Goal: Information Seeking & Learning: Learn about a topic

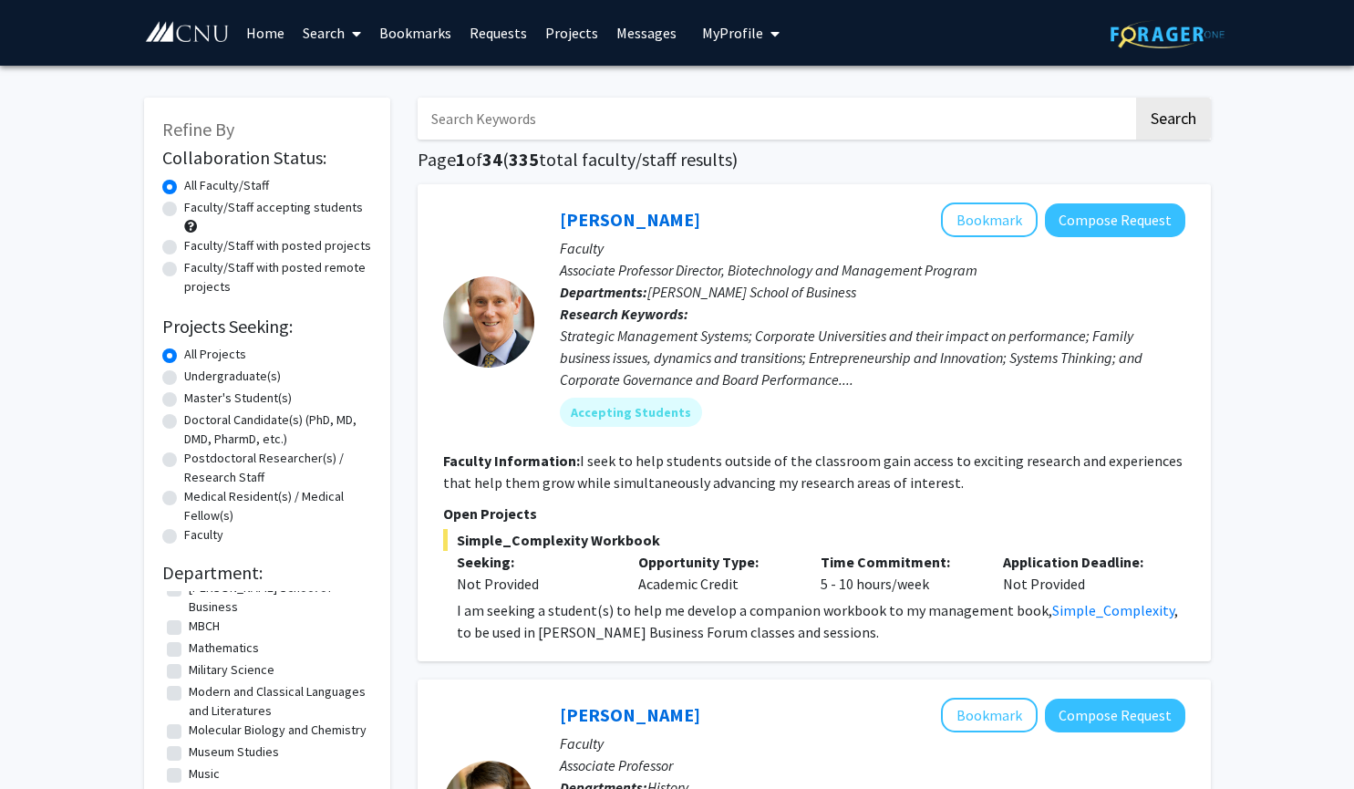
scroll to position [328, 0]
click at [189, 721] on label "Molecular Biology and Chemistry" at bounding box center [278, 730] width 178 height 19
click at [189, 721] on input "Molecular Biology and Chemistry" at bounding box center [195, 727] width 12 height 12
checkbox input "true"
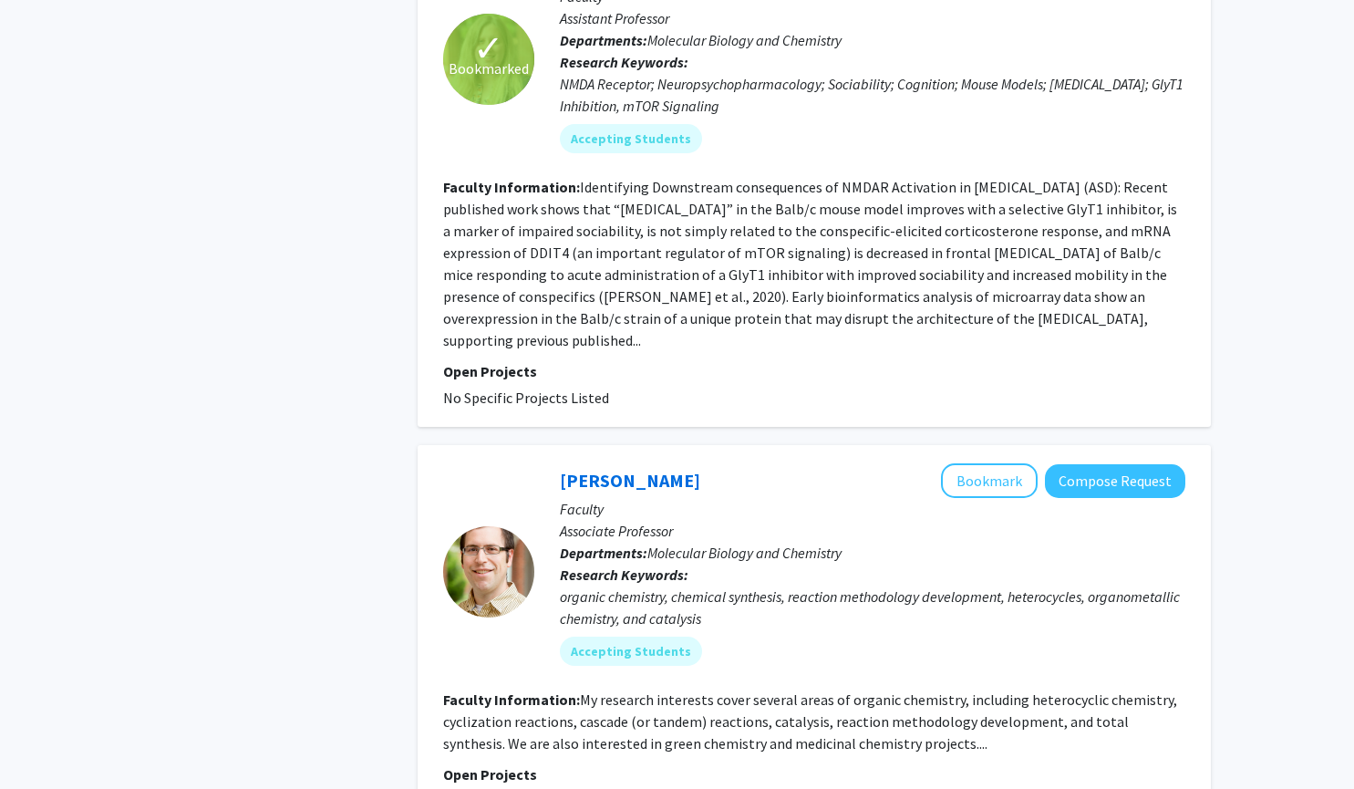
scroll to position [3706, 0]
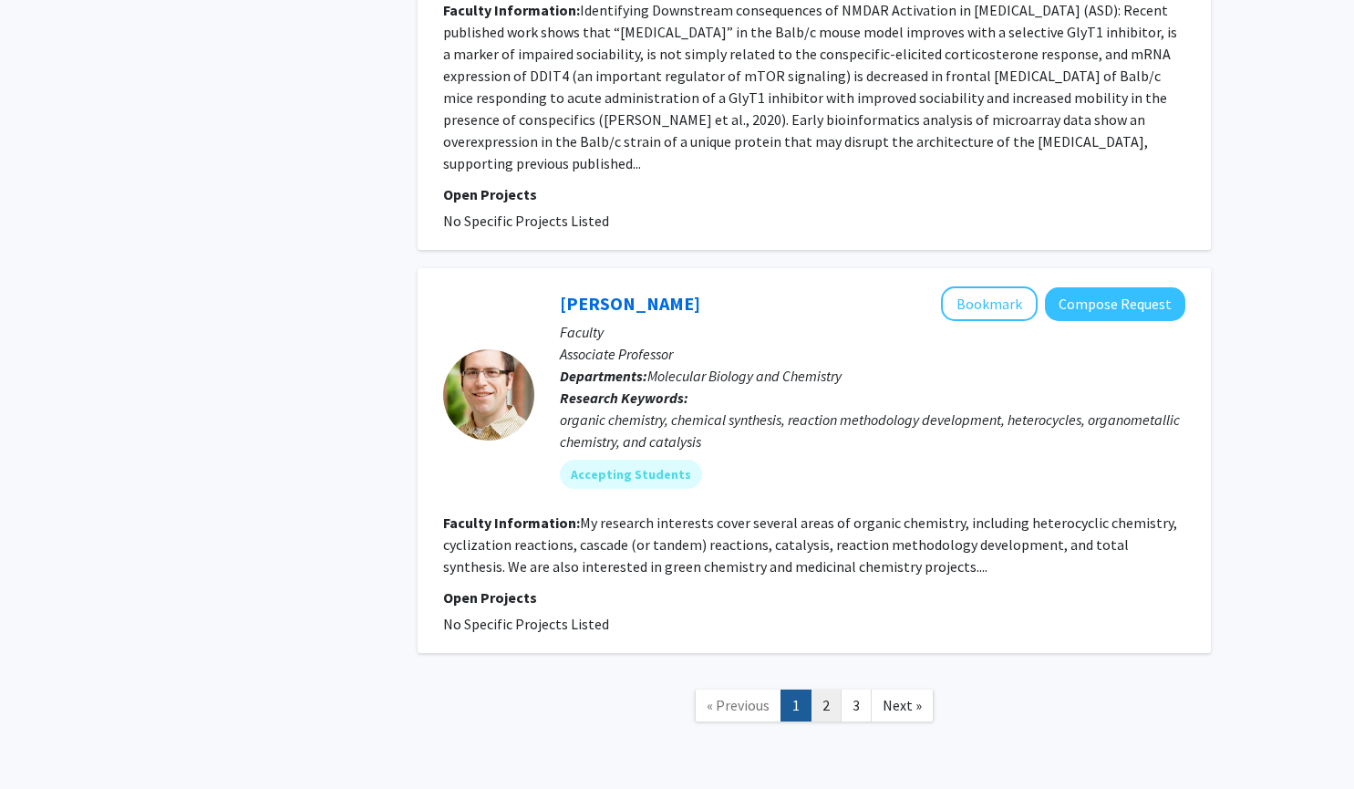
click at [820, 689] on link "2" at bounding box center [826, 705] width 31 height 32
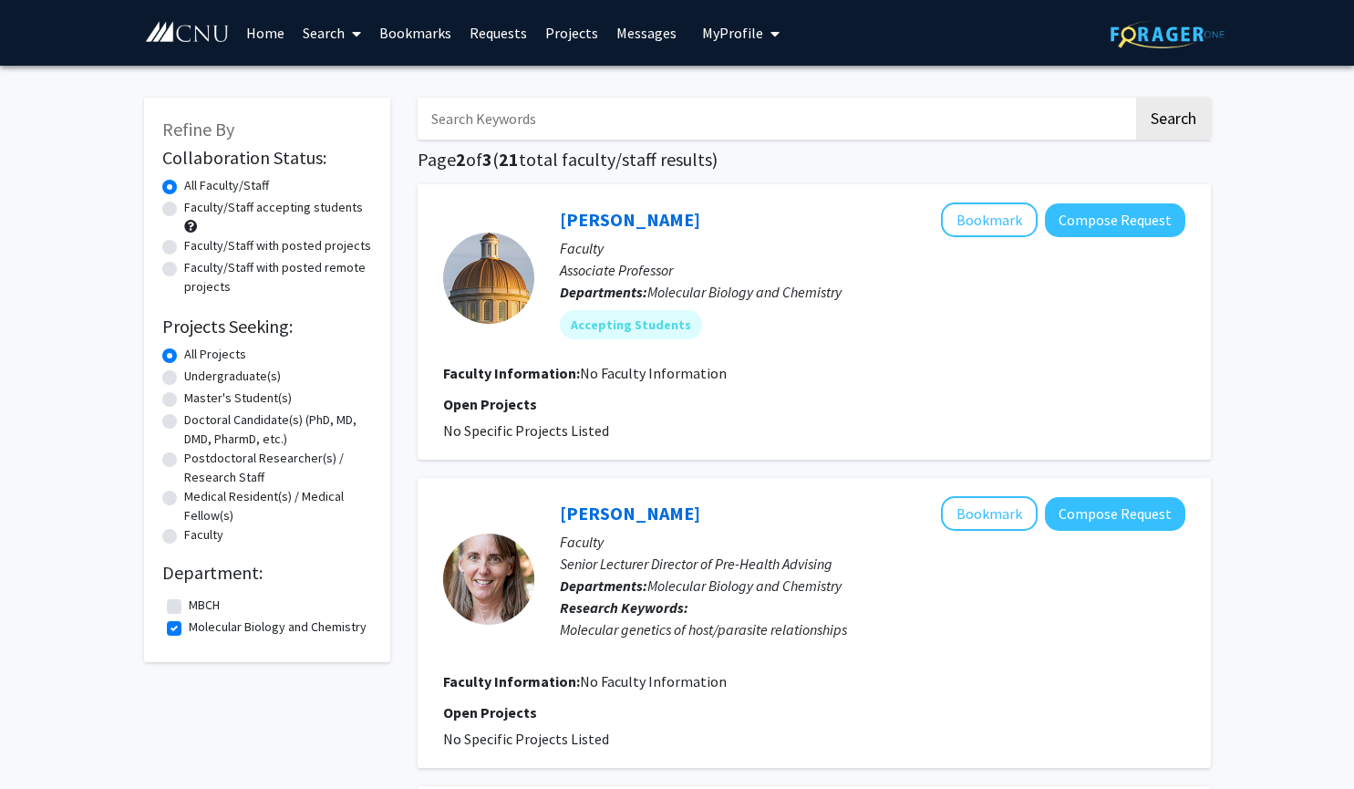
click at [277, 29] on link "Home" at bounding box center [265, 33] width 57 height 64
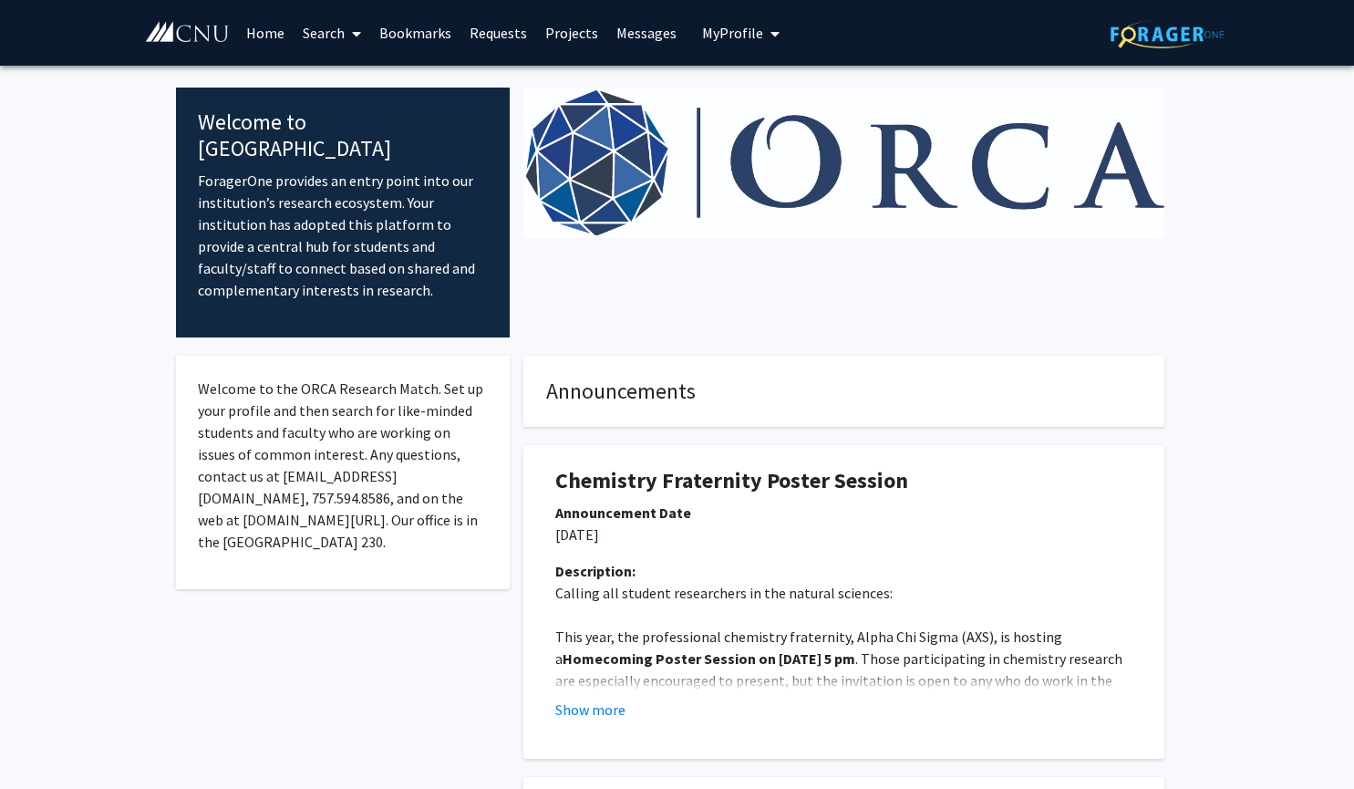
click at [500, 36] on link "Requests" at bounding box center [499, 33] width 76 height 64
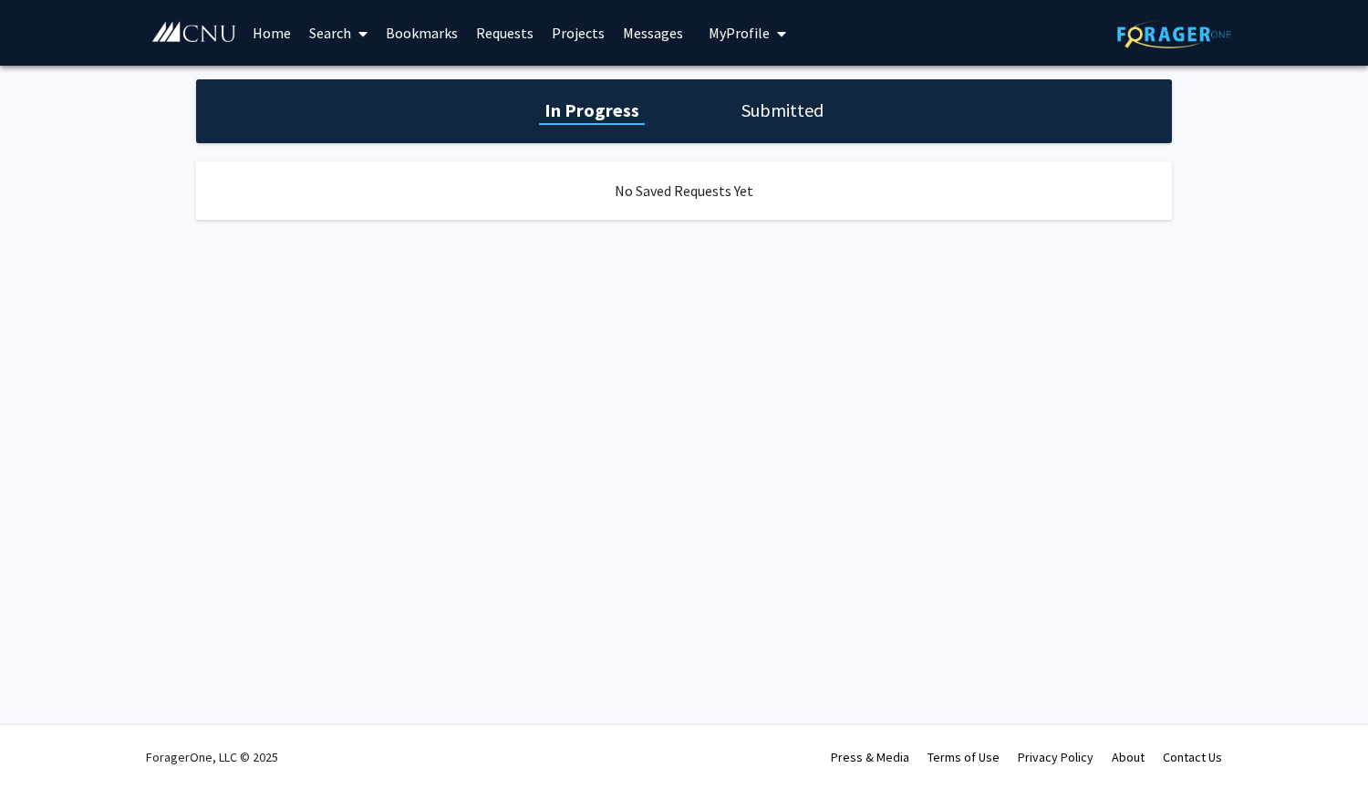
click at [568, 33] on link "Projects" at bounding box center [578, 33] width 71 height 64
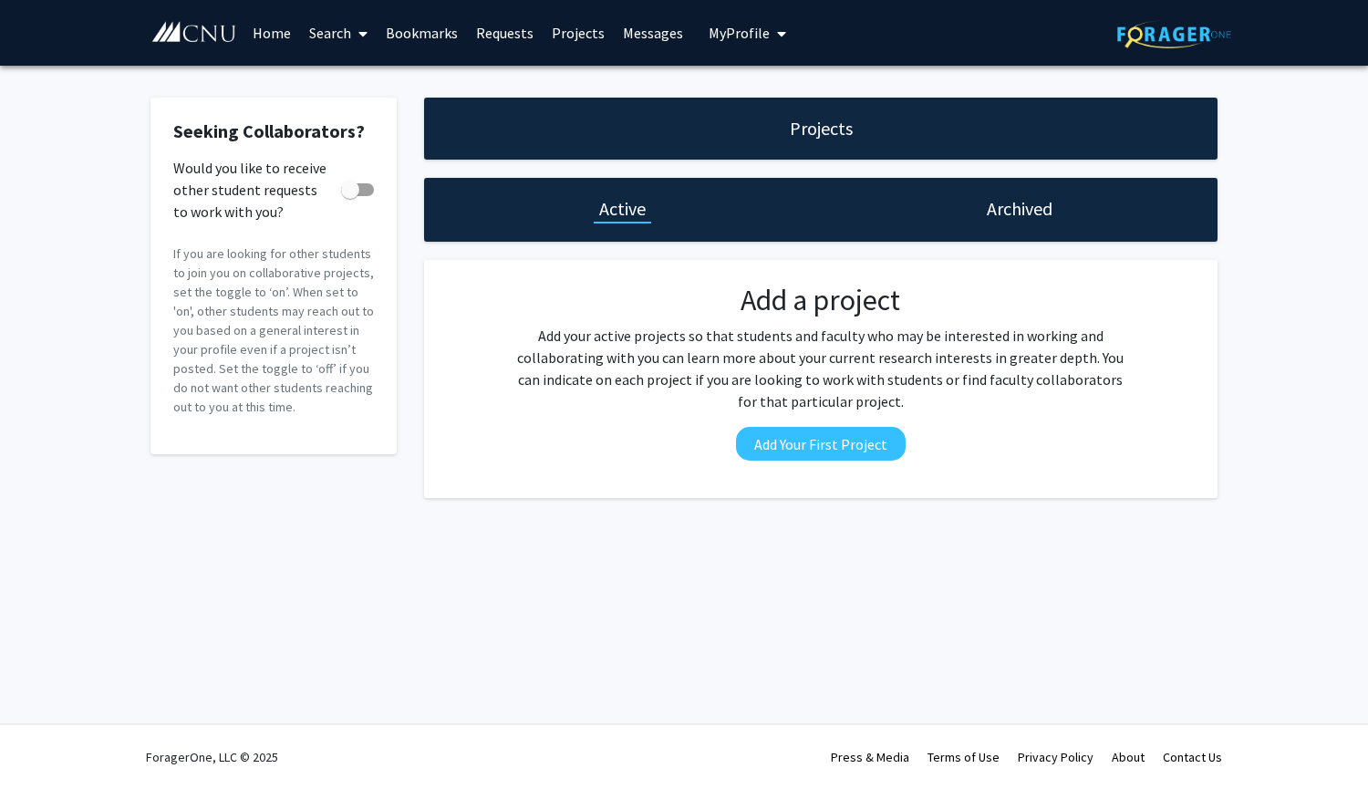
click at [647, 36] on link "Messages" at bounding box center [653, 33] width 78 height 64
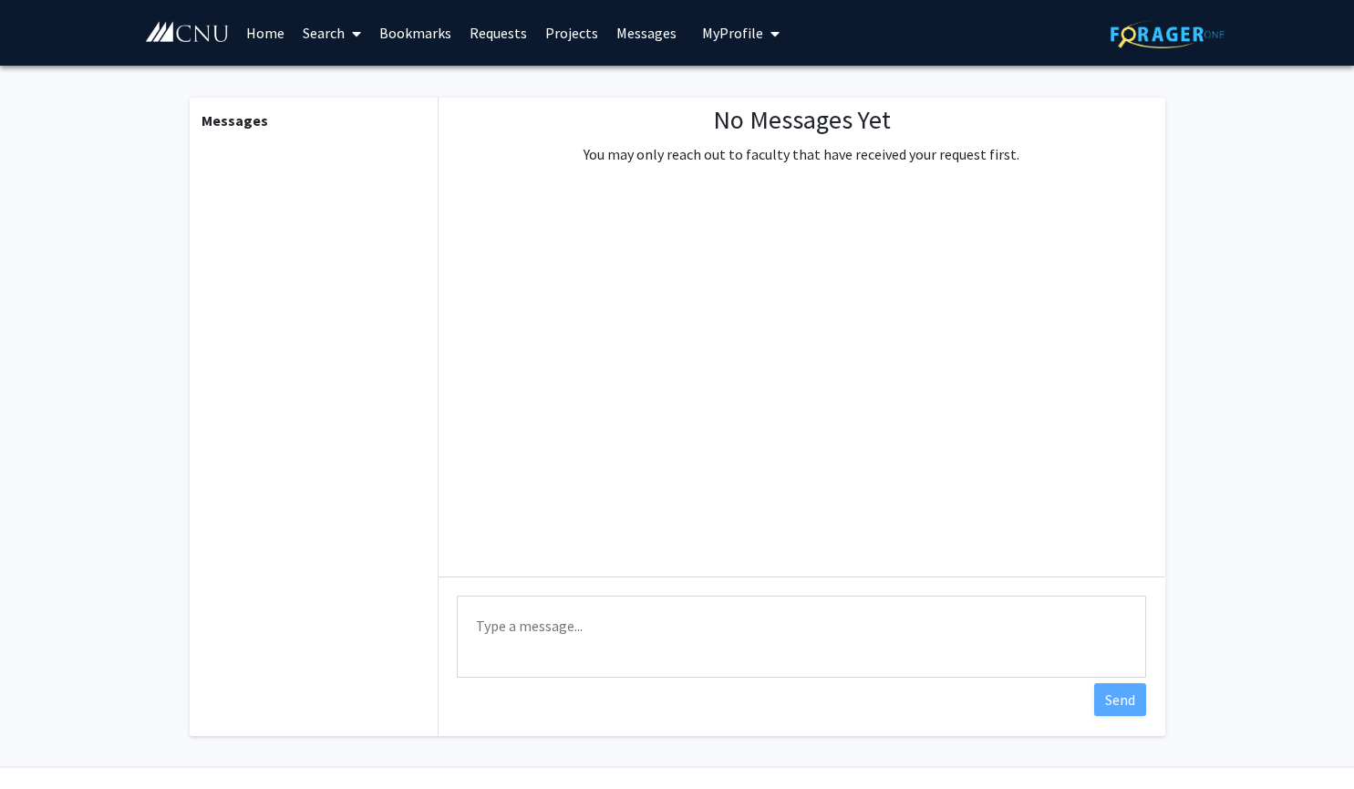
click at [710, 39] on span "My Profile" at bounding box center [732, 33] width 61 height 18
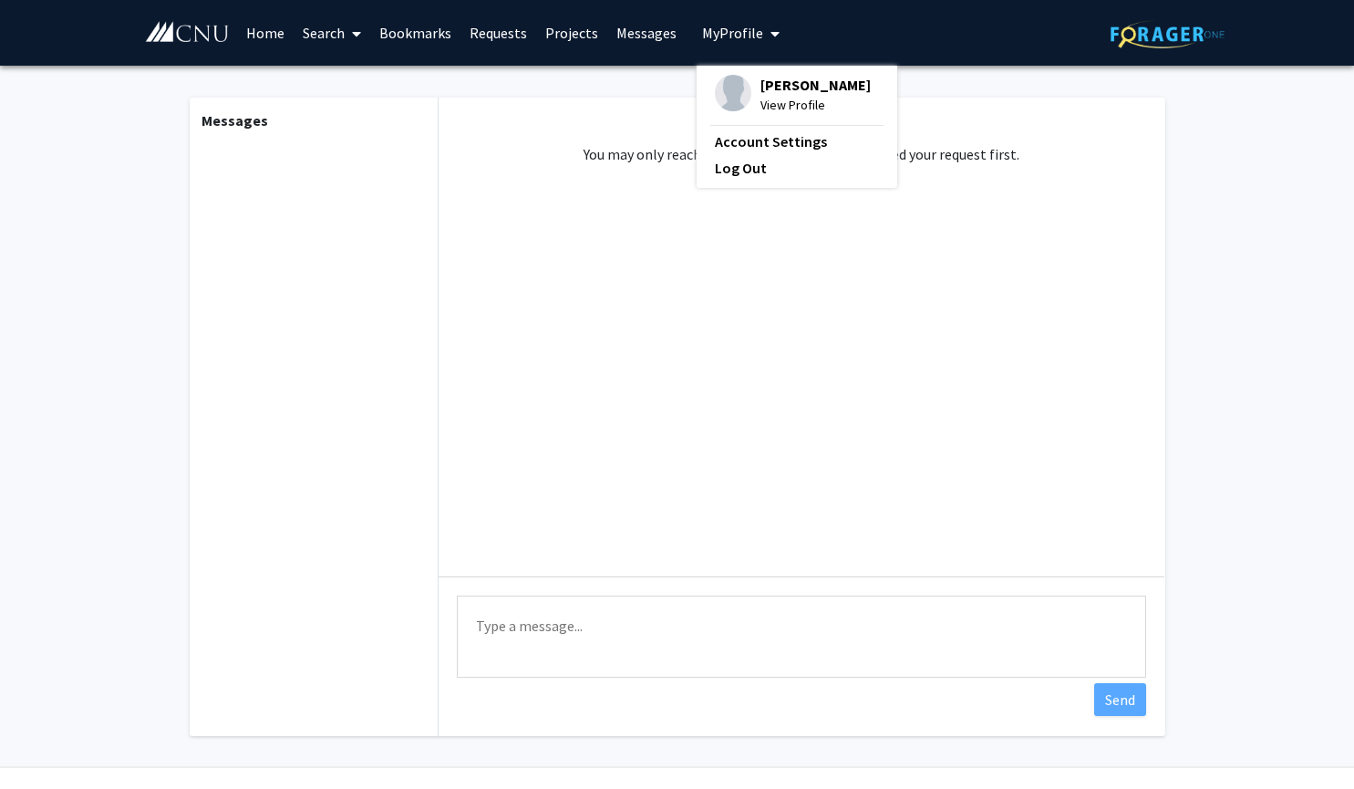
click at [260, 29] on link "Home" at bounding box center [265, 33] width 57 height 64
